Goal: Information Seeking & Learning: Learn about a topic

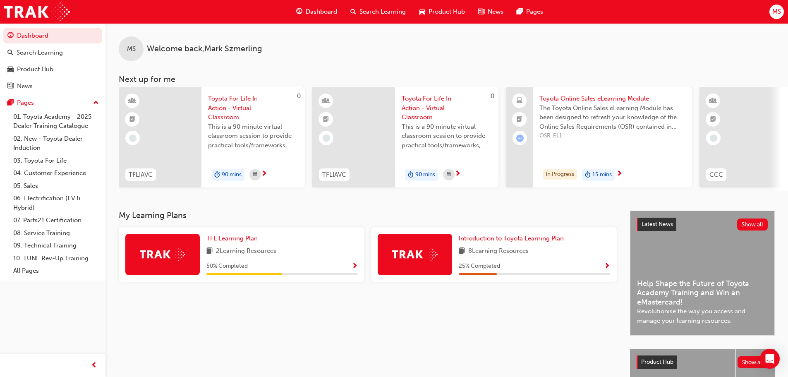
click at [480, 228] on span "Introduction to Toyota Learning Plan" at bounding box center [511, 238] width 105 height 7
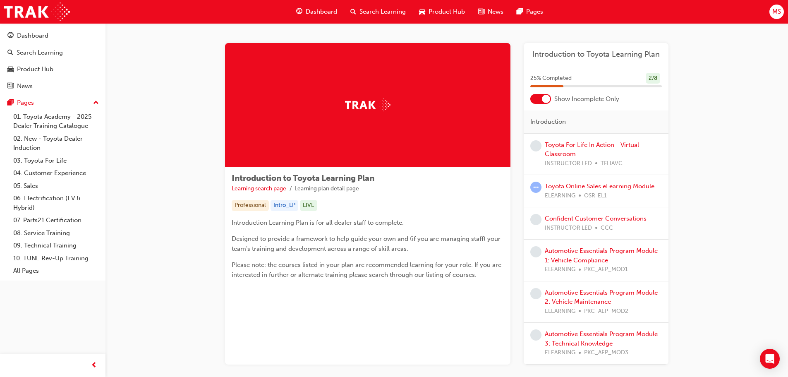
click at [529, 186] on link "Toyota Online Sales eLearning Module" at bounding box center [600, 186] width 110 height 7
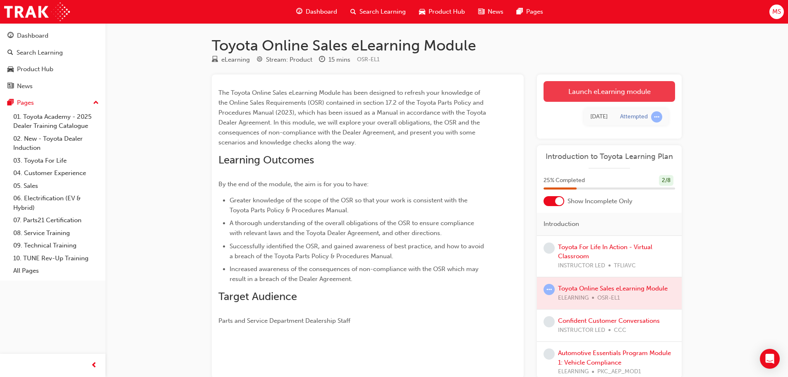
click at [529, 94] on link "Launch eLearning module" at bounding box center [610, 91] width 132 height 21
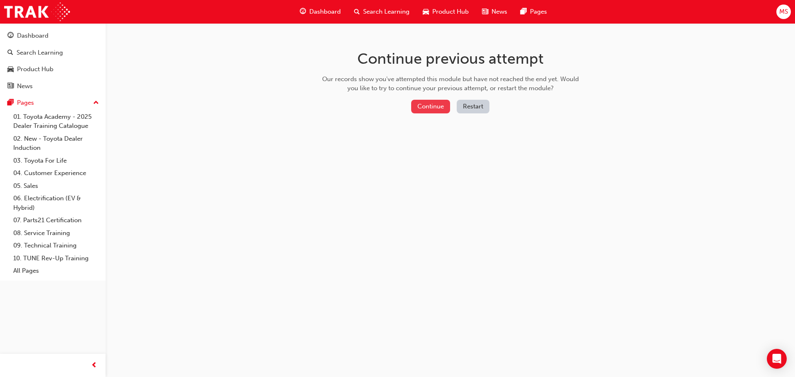
click at [435, 110] on button "Continue" at bounding box center [430, 107] width 39 height 14
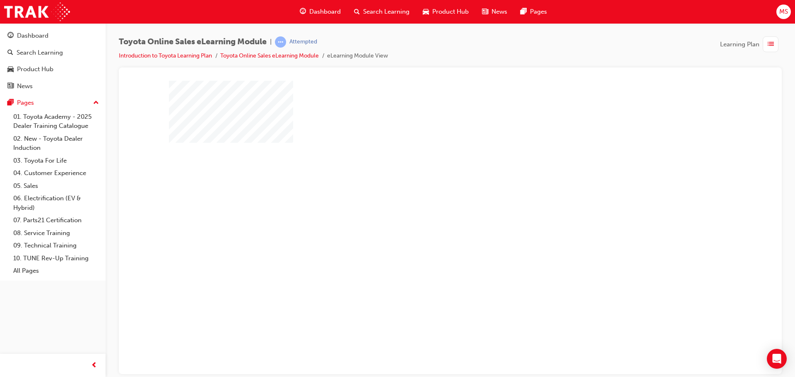
click at [426, 203] on div "play" at bounding box center [426, 203] width 0 height 0
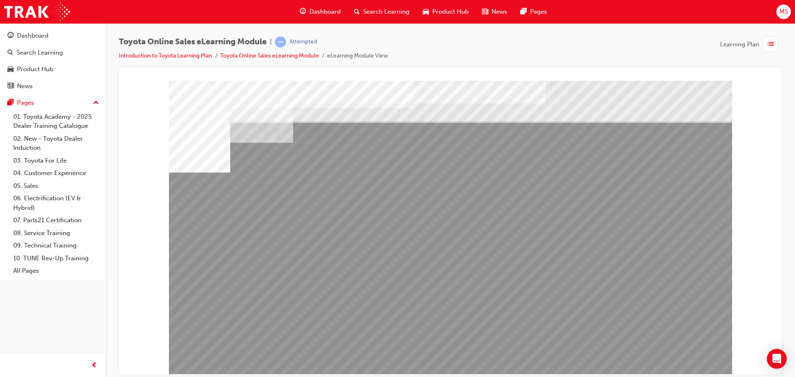
scroll to position [17, 0]
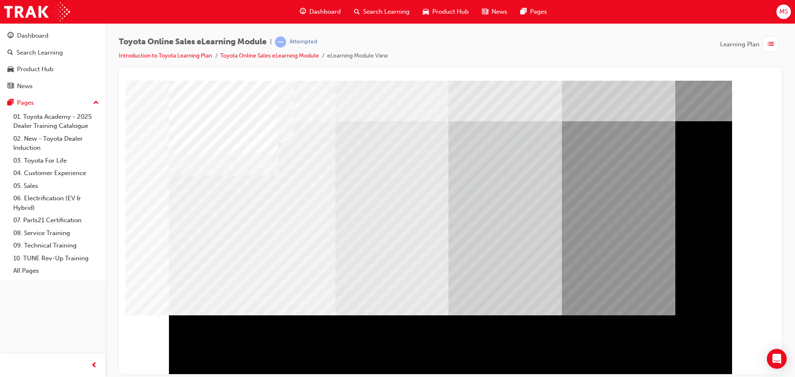
scroll to position [17, 0]
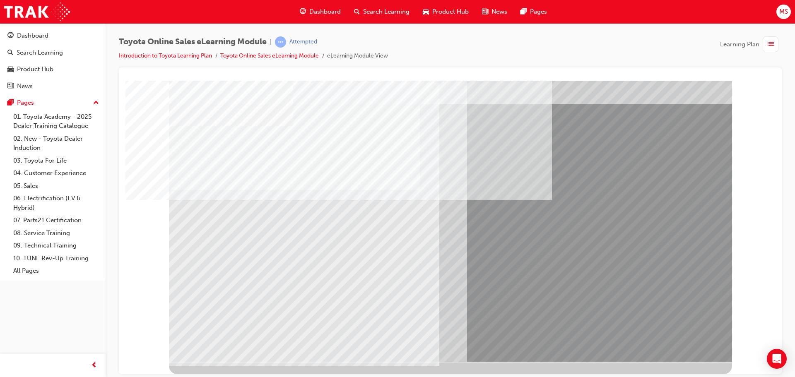
scroll to position [0, 0]
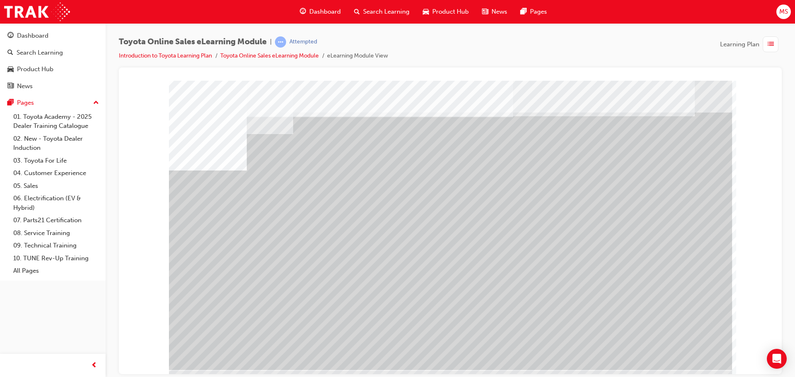
scroll to position [17, 0]
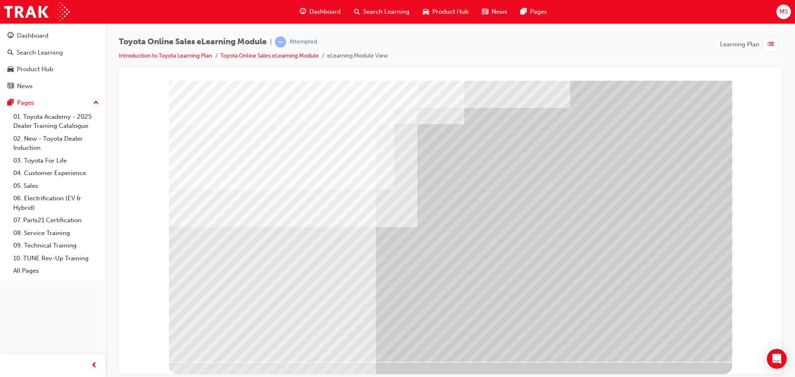
scroll to position [0, 0]
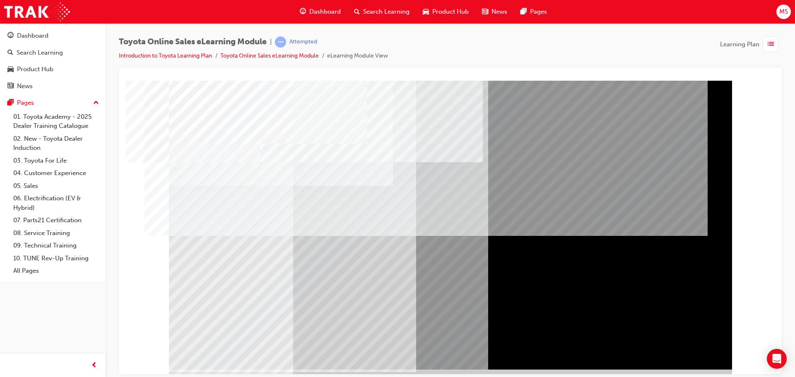
scroll to position [17, 0]
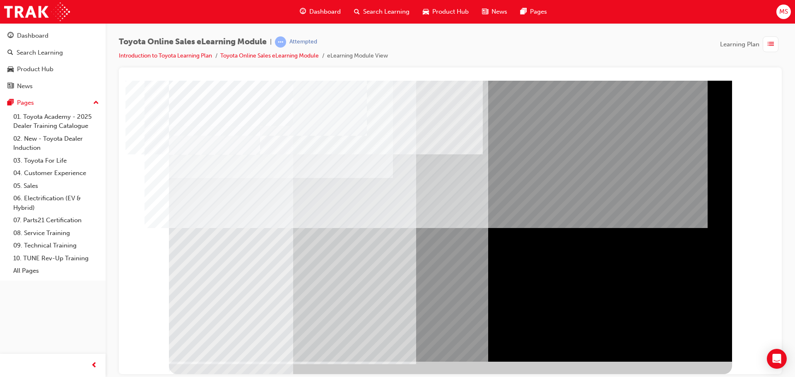
drag, startPoint x: 582, startPoint y: 285, endPoint x: 669, endPoint y: 313, distance: 91.6
click at [529, 228] on div at bounding box center [450, 212] width 563 height 298
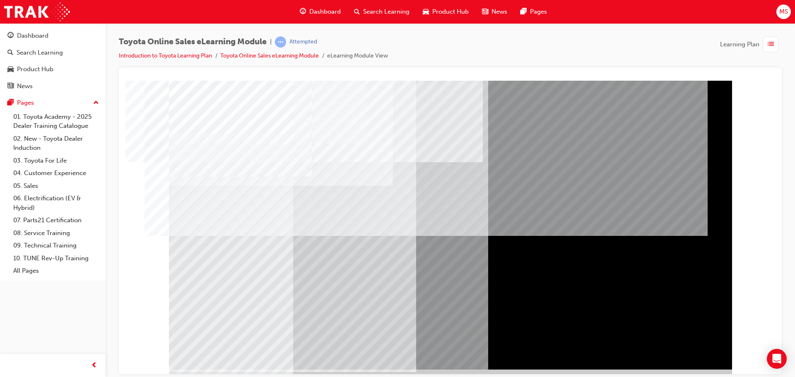
scroll to position [17, 0]
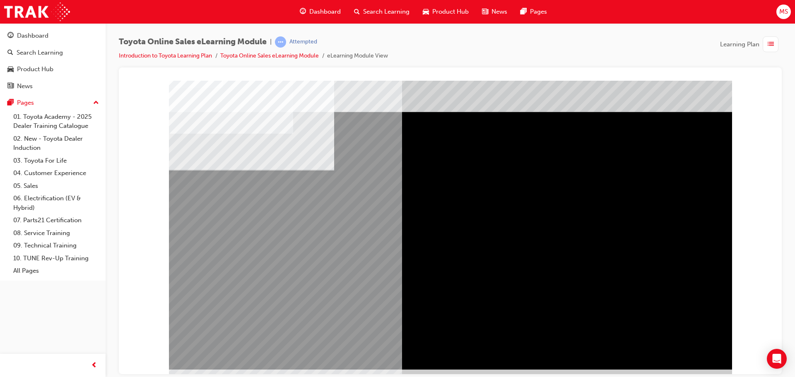
scroll to position [17, 0]
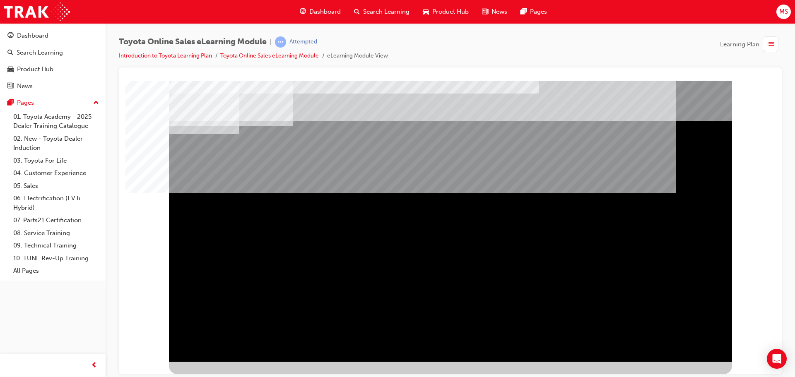
scroll to position [0, 0]
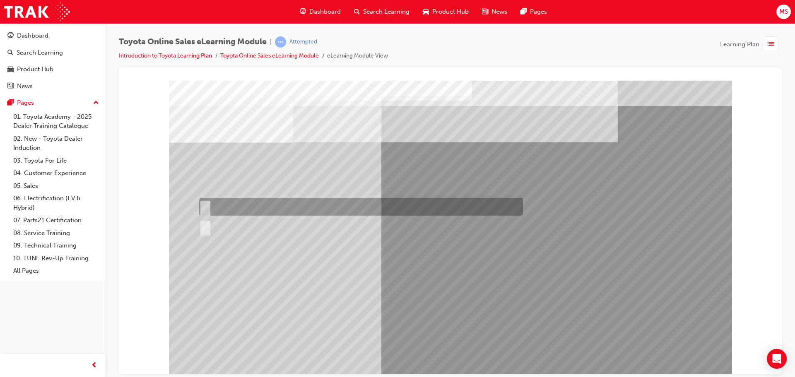
click at [202, 203] on input "True" at bounding box center [203, 206] width 9 height 9
radio input "true"
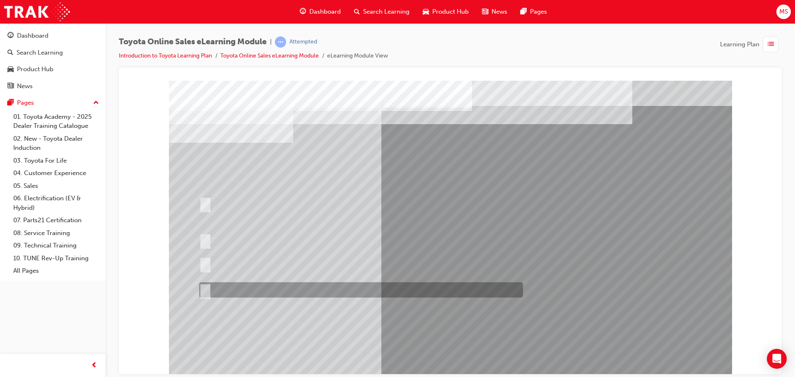
click at [208, 228] on input "It must be TMCA approved Dealer name." at bounding box center [203, 290] width 9 height 9
radio input "true"
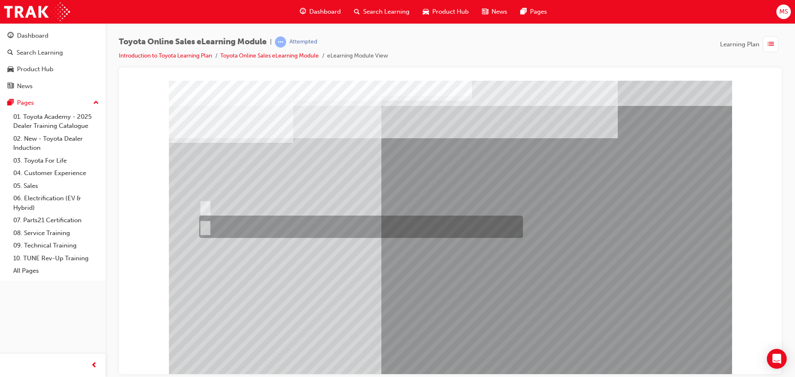
click at [214, 224] on div at bounding box center [359, 227] width 324 height 22
radio input "true"
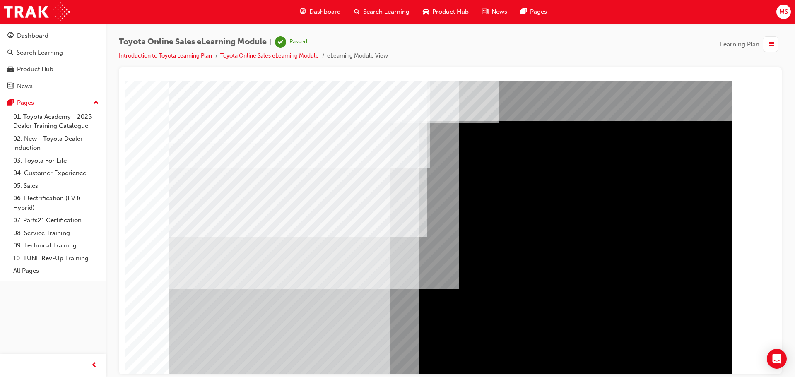
scroll to position [17, 0]
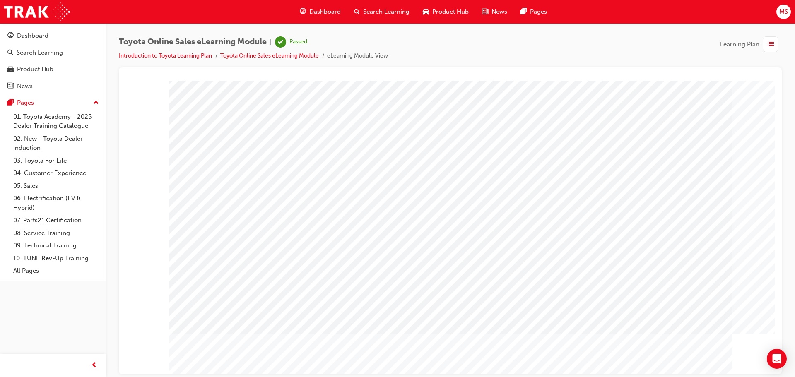
scroll to position [17, 0]
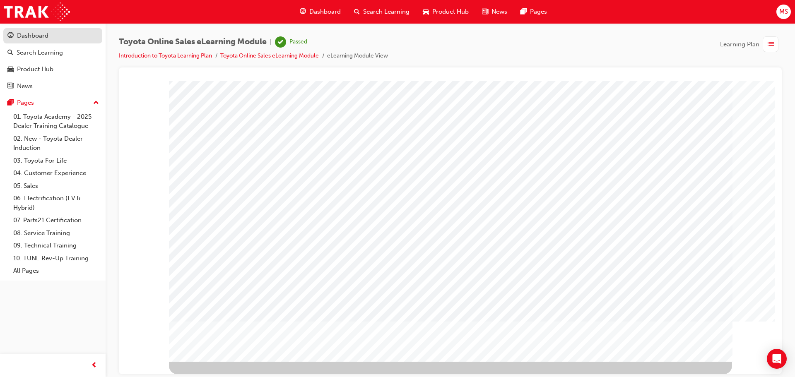
click at [36, 43] on link "Dashboard" at bounding box center [52, 35] width 99 height 15
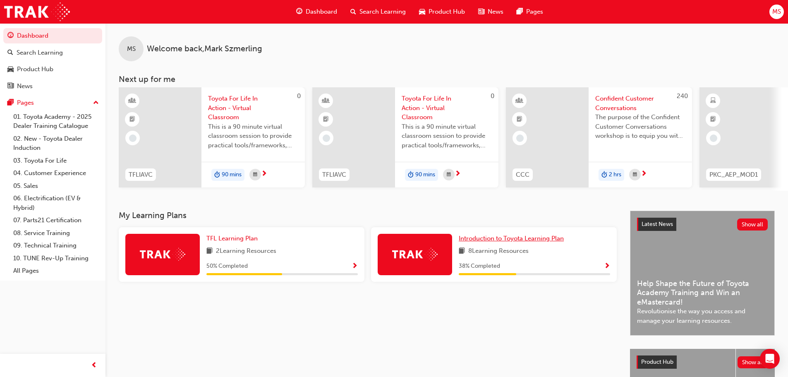
click at [481, 228] on span "Introduction to Toyota Learning Plan" at bounding box center [511, 238] width 105 height 7
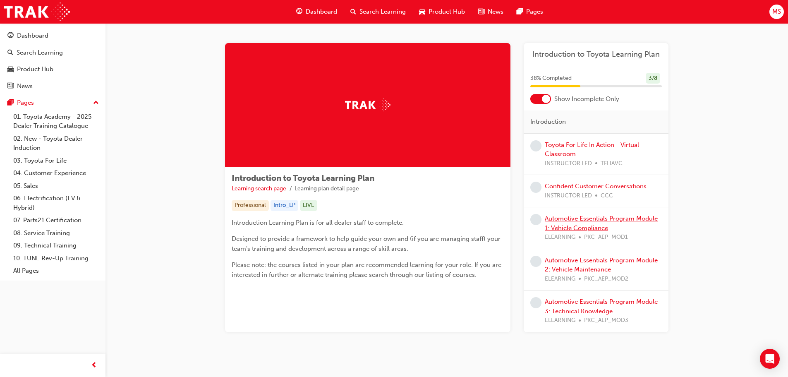
click at [529, 220] on link "Automotive Essentials Program Module 1: Vehicle Compliance" at bounding box center [601, 223] width 113 height 17
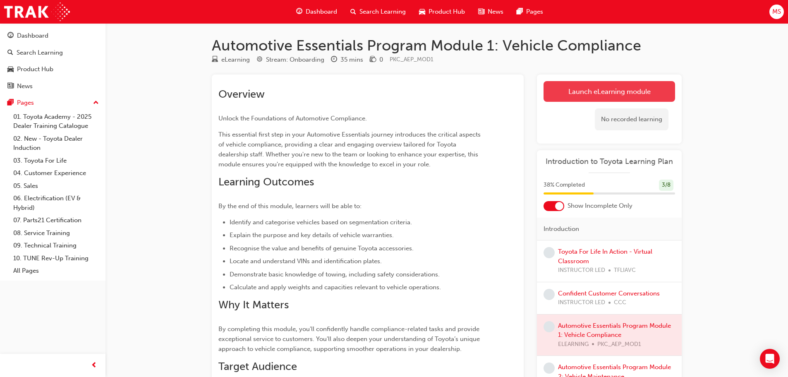
click at [529, 98] on link "Launch eLearning module" at bounding box center [610, 91] width 132 height 21
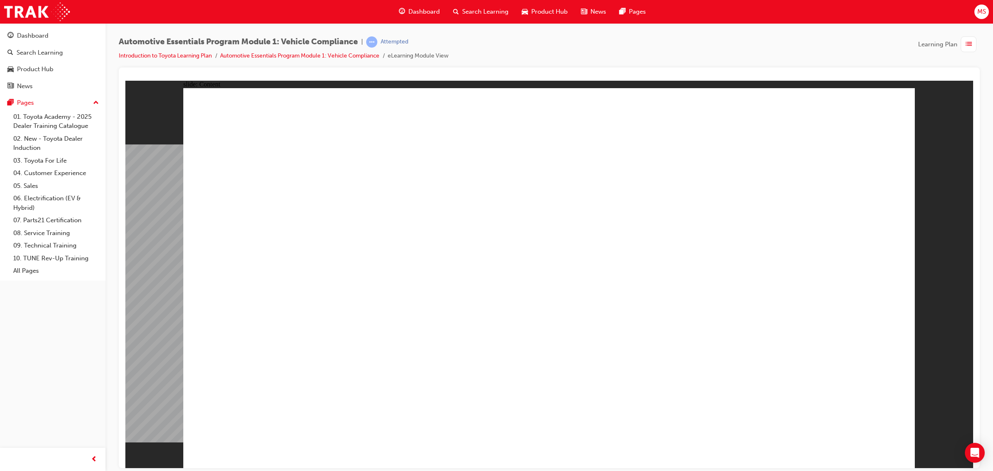
radio input "true"
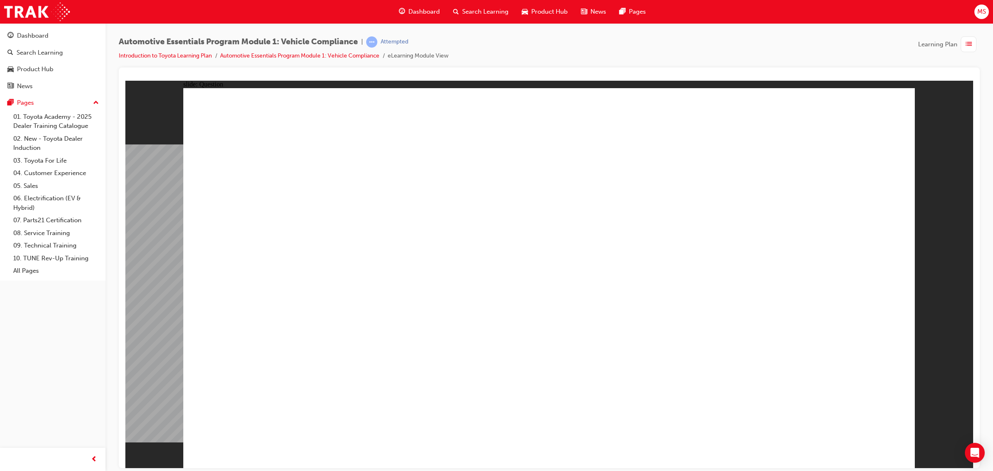
radio input "true"
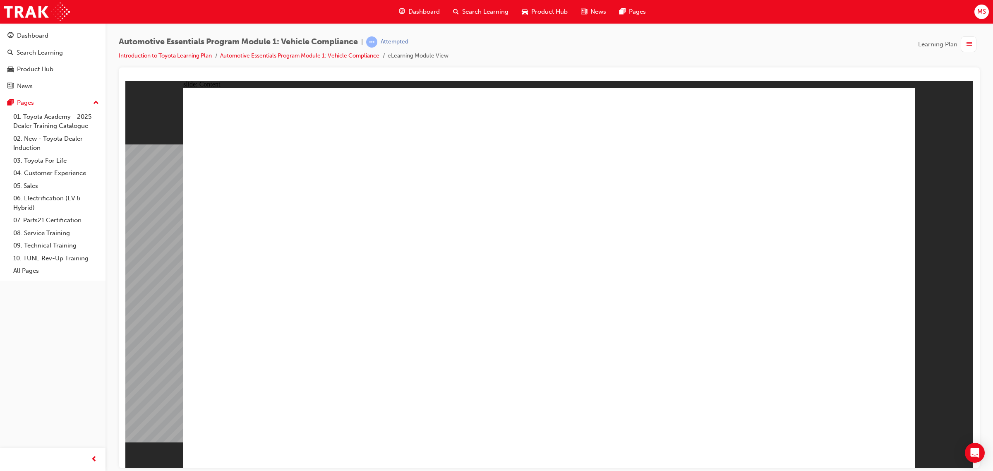
radio input "true"
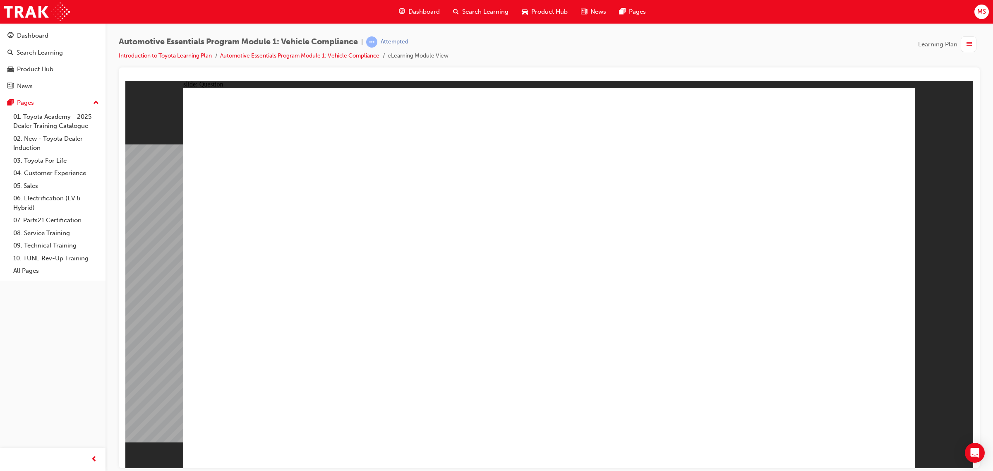
radio input "true"
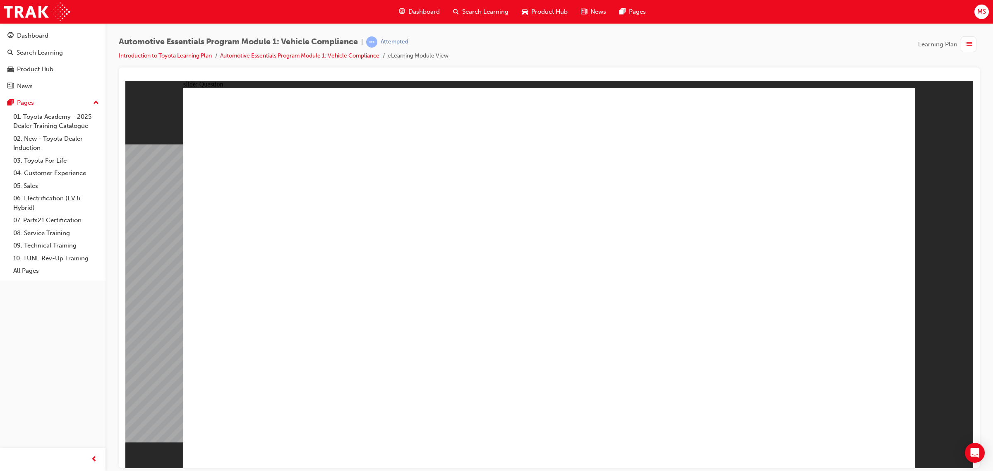
radio input "true"
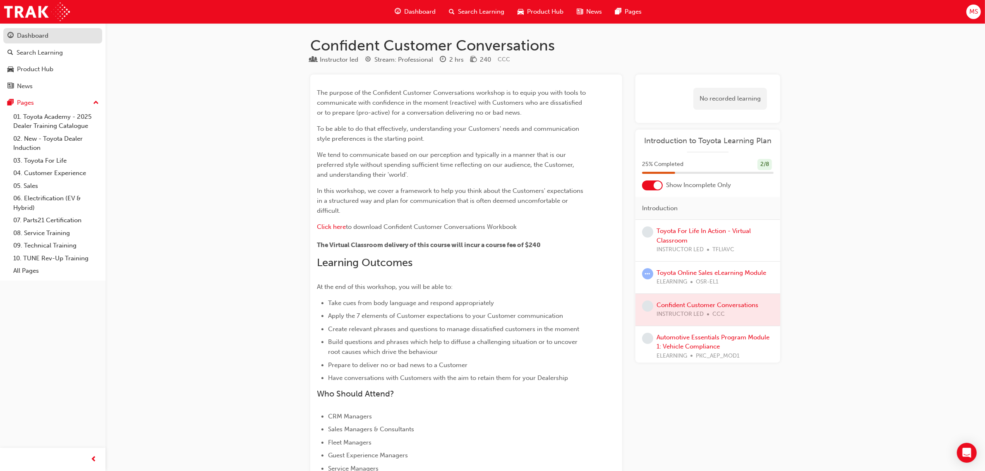
click at [33, 28] on link "Dashboard" at bounding box center [52, 35] width 99 height 15
